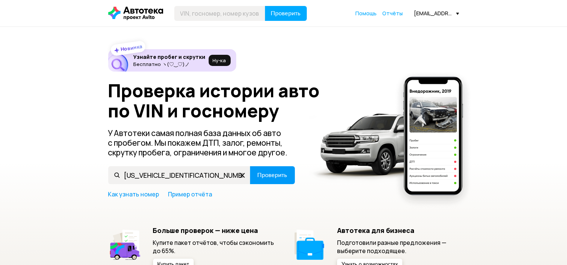
type input "[US_VEHICLE_IDENTIFICATION_NUMBER]"
click at [274, 174] on span "Проверить" at bounding box center [273, 175] width 30 height 6
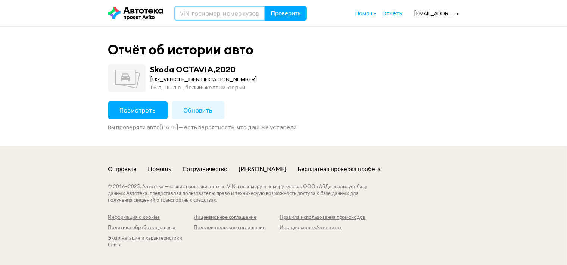
drag, startPoint x: 199, startPoint y: 16, endPoint x: 204, endPoint y: 16, distance: 4.9
click at [199, 16] on input "text" at bounding box center [219, 13] width 91 height 15
paste input "[VEHICLE_IDENTIFICATION_NUMBER]"
type input "[VEHICLE_IDENTIFICATION_NUMBER]"
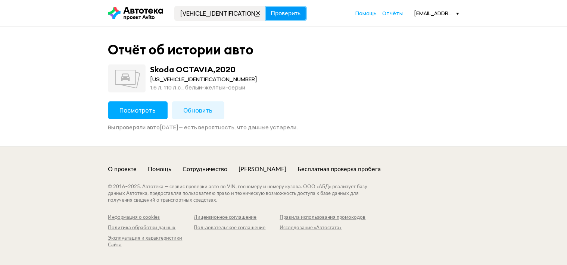
click at [280, 12] on span "Проверить" at bounding box center [286, 13] width 30 height 6
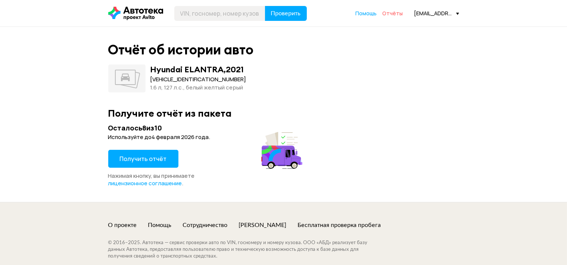
click at [393, 12] on span "Отчёты" at bounding box center [393, 13] width 21 height 7
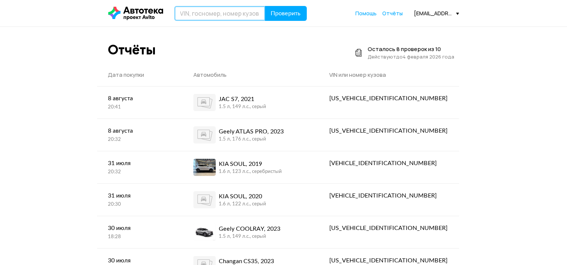
click at [203, 15] on input "text" at bounding box center [219, 13] width 91 height 15
paste input "[VEHICLE_IDENTIFICATION_NUMBER]"
type input "[VEHICLE_IDENTIFICATION_NUMBER]"
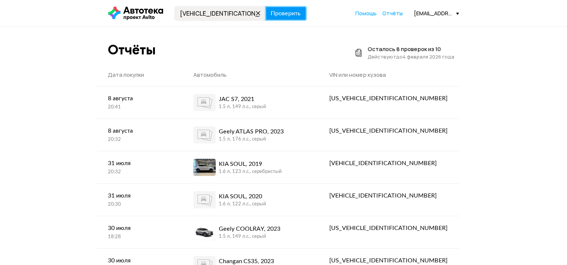
click at [289, 11] on span "Проверить" at bounding box center [286, 13] width 30 height 6
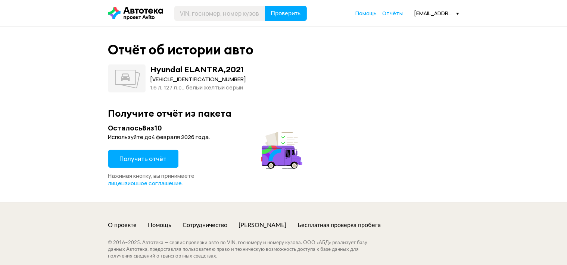
click at [152, 157] on span "Получить отчёт" at bounding box center [143, 159] width 47 height 8
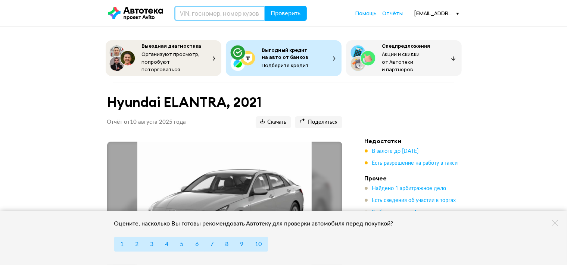
click at [214, 11] on input "text" at bounding box center [219, 13] width 91 height 15
paste input "Z8NТАNТ32ЕS018594"
type input "Z8NТАNТ32ЕS018594"
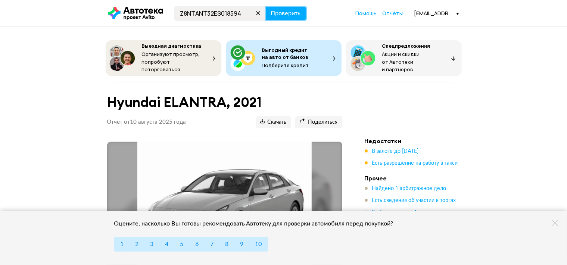
click at [285, 16] on span "Проверить" at bounding box center [286, 13] width 30 height 6
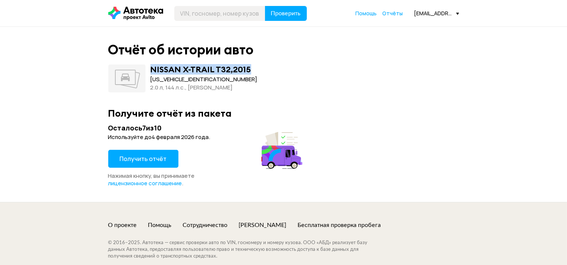
drag, startPoint x: 153, startPoint y: 68, endPoint x: 251, endPoint y: 72, distance: 98.6
click at [251, 72] on div "NISSAN X-TRAIL T32 , 2015" at bounding box center [200, 70] width 101 height 10
copy div "NISSAN X-TRAIL T32 , 2015"
click at [163, 156] on span "Получить отчёт" at bounding box center [143, 159] width 47 height 8
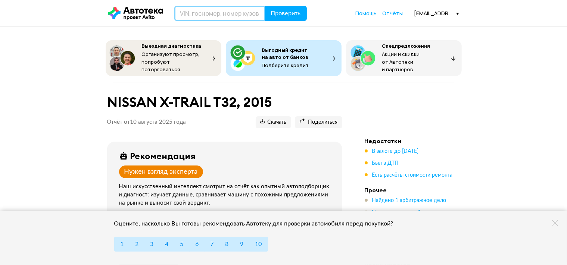
click at [189, 15] on input "text" at bounding box center [219, 13] width 91 height 15
paste input "[US_VEHICLE_IDENTIFICATION_NUMBER]"
type input "[US_VEHICLE_IDENTIFICATION_NUMBER]"
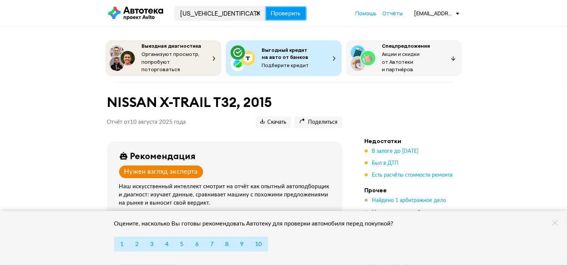
click at [287, 15] on span "Проверить" at bounding box center [286, 13] width 30 height 6
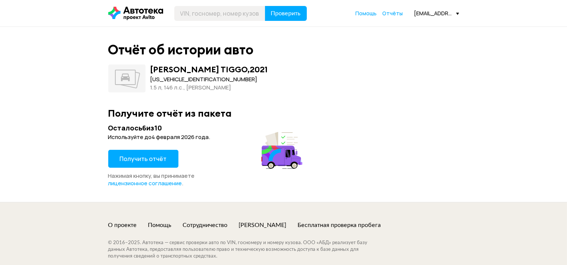
click at [157, 159] on span "Получить отчёт" at bounding box center [143, 159] width 47 height 8
